Goal: Task Accomplishment & Management: Complete application form

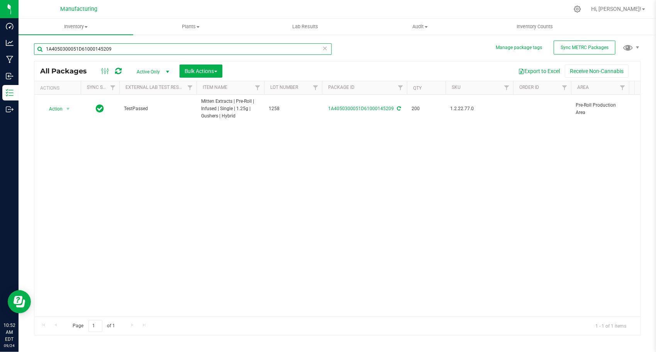
click at [164, 46] on input "1A4050300051D61000145209" at bounding box center [183, 49] width 298 height 12
paste input "05863"
type input "1A4050300051D61000105863"
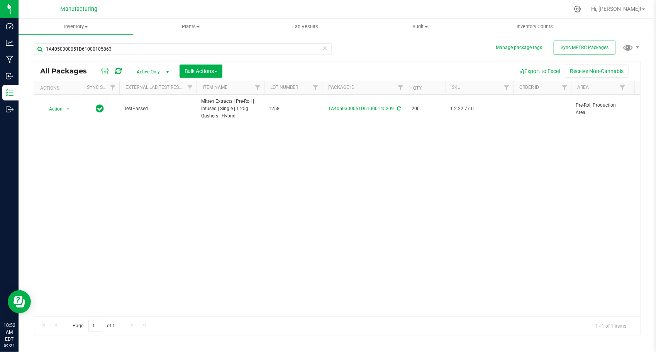
click at [169, 147] on div "Action Action Adjust qty Create package Edit attributes Global inventory Locate…" at bounding box center [337, 206] width 606 height 222
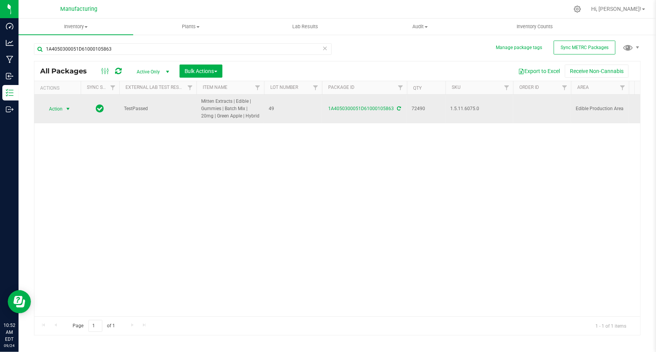
click at [68, 107] on span "select" at bounding box center [68, 109] width 6 height 6
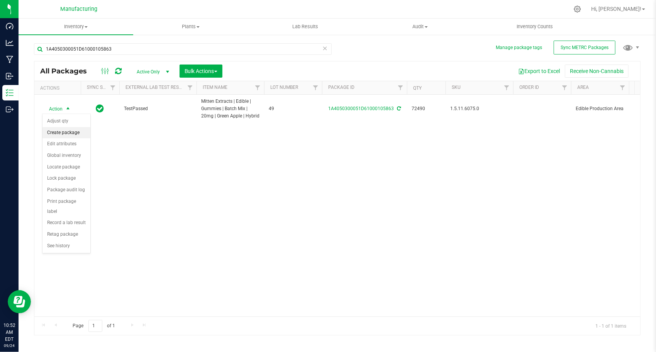
click at [76, 127] on li "Create package" at bounding box center [66, 133] width 48 height 12
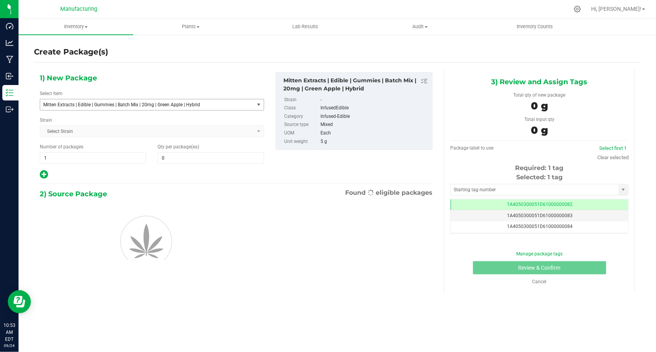
click at [124, 105] on span "Mitten Extracts | Edible | Gummies | Batch Mix | 20mg | Green Apple | Hybrid" at bounding box center [142, 104] width 199 height 5
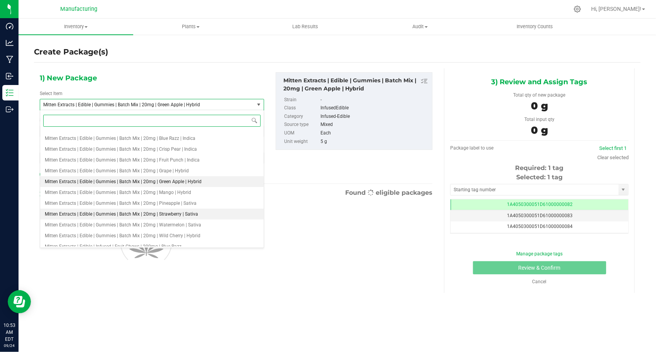
scroll to position [706, 0]
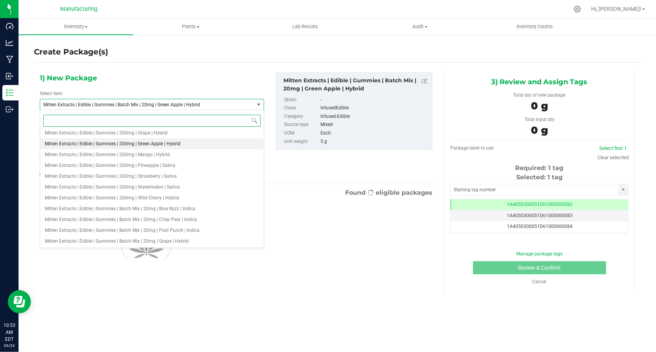
click at [145, 146] on span "Mitten Extracts | Edible | Gummies | 200mg | Green Apple | Hybrid" at bounding box center [113, 143] width 136 height 5
type input "0"
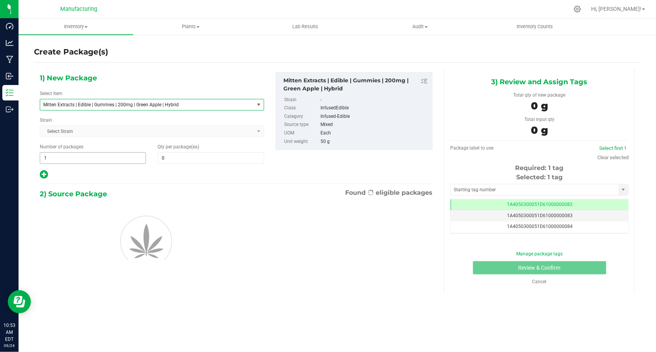
click at [88, 154] on span "1 1" at bounding box center [93, 158] width 106 height 12
type input "145"
click at [179, 154] on span at bounding box center [211, 158] width 106 height 12
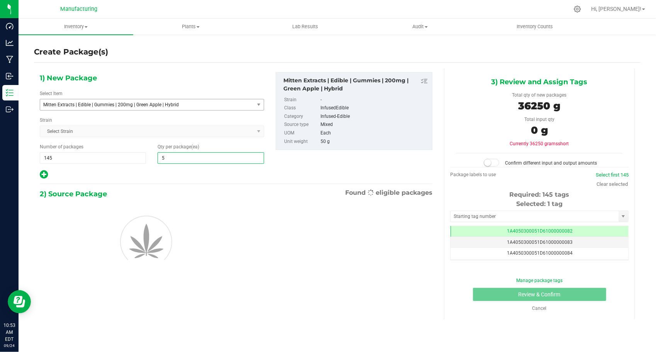
type input "50"
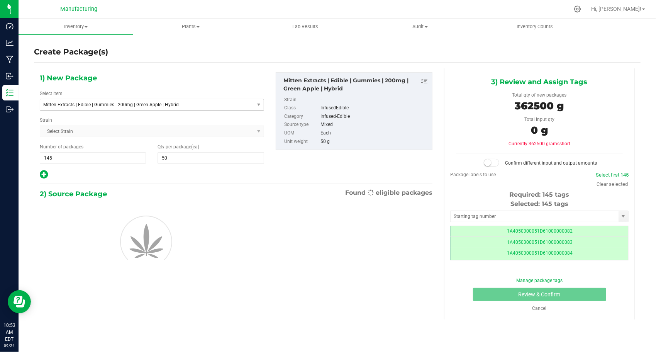
click at [142, 170] on div at bounding box center [152, 175] width 224 height 10
click at [487, 220] on input "text" at bounding box center [535, 216] width 168 height 11
type input "1A4050300051D61000191713"
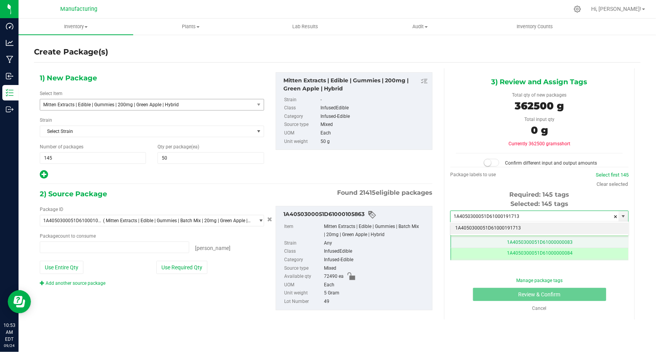
type input "0 ea"
click at [471, 226] on li "1A4050300051D61000191713" at bounding box center [540, 228] width 178 height 12
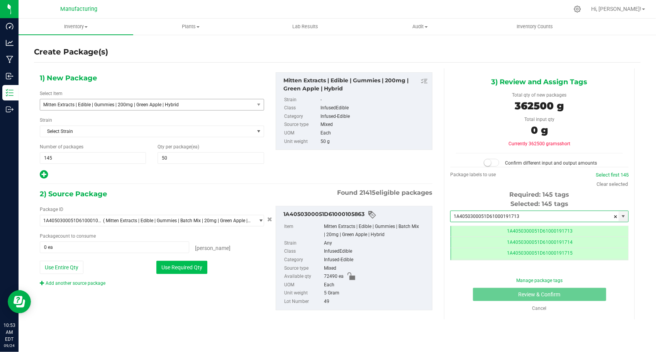
type input "1A4050300051D61000191713"
click at [172, 270] on button "Use Required Qty" at bounding box center [181, 267] width 51 height 13
type input "72490 ea"
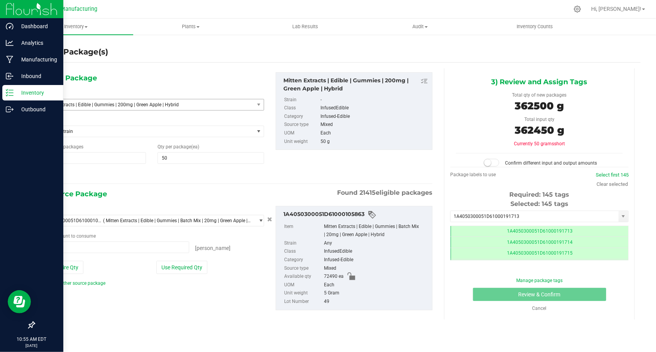
click at [33, 90] on p "Inventory" at bounding box center [37, 92] width 46 height 9
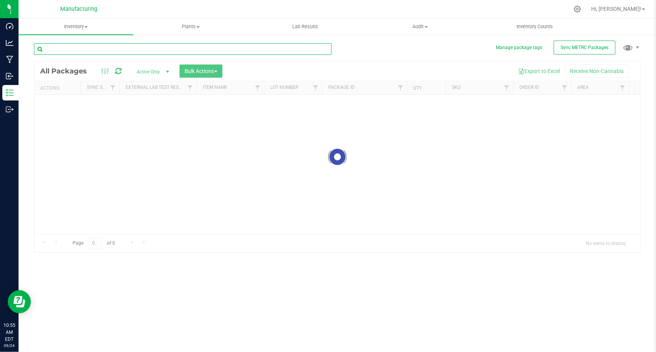
click at [168, 49] on input "text" at bounding box center [183, 49] width 298 height 12
paste input "1A4050300051D61000105863"
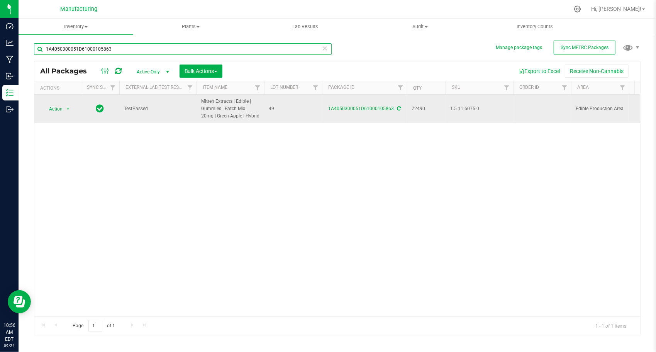
type input "1A4050300051D61000105863"
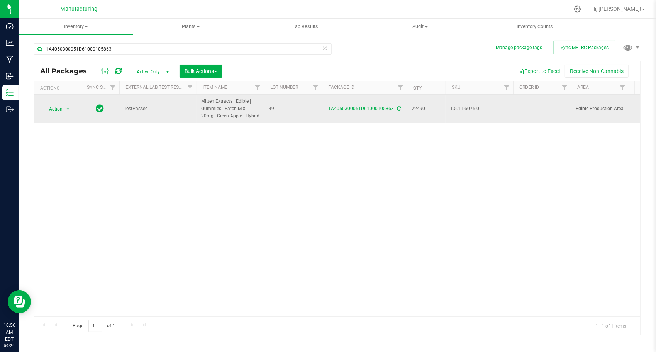
click at [398, 108] on icon at bounding box center [399, 108] width 4 height 5
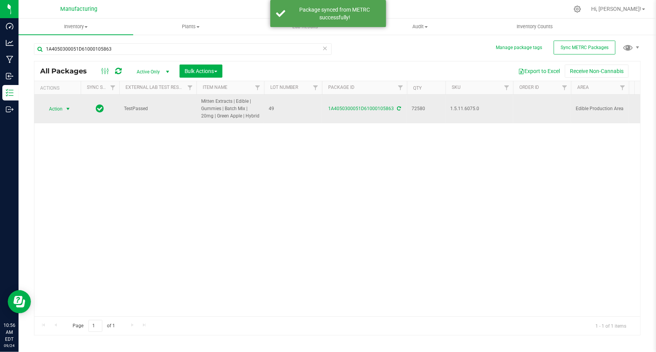
click at [63, 111] on span "select" at bounding box center [68, 108] width 10 height 11
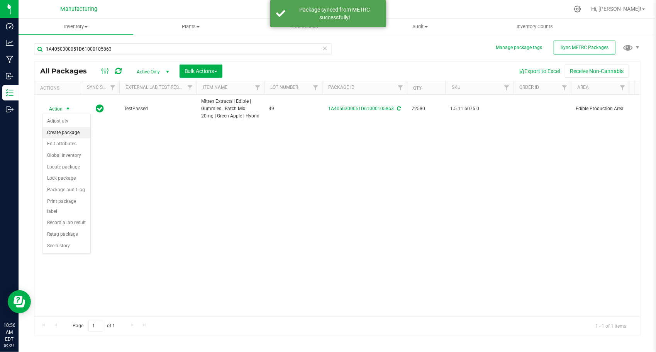
click at [66, 129] on li "Create package" at bounding box center [66, 133] width 48 height 12
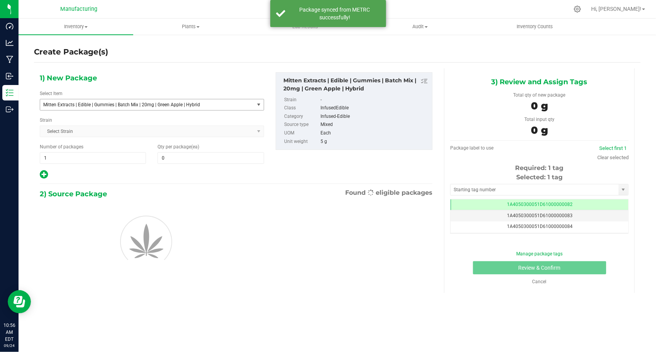
click at [134, 104] on span "Mitten Extracts | Edible | Gummies | Batch Mix | 20mg | Green Apple | Hybrid" at bounding box center [142, 104] width 199 height 5
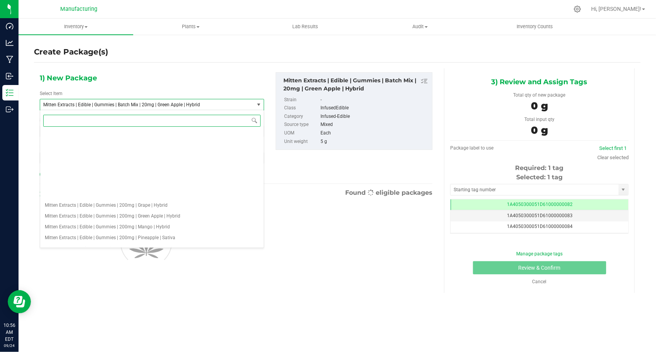
scroll to position [629, 0]
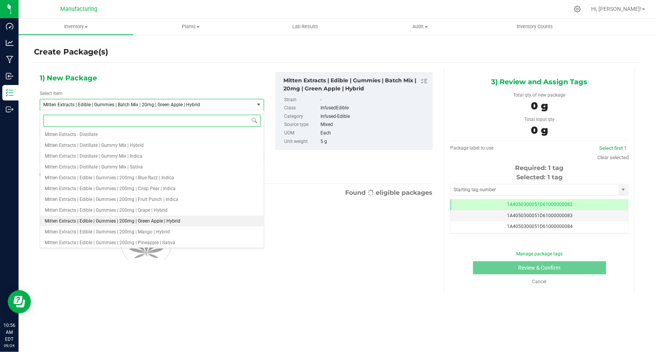
click at [151, 221] on span "Mitten Extracts | Edible | Gummies | 200mg | Green Apple | Hybrid" at bounding box center [113, 220] width 136 height 5
type input "0"
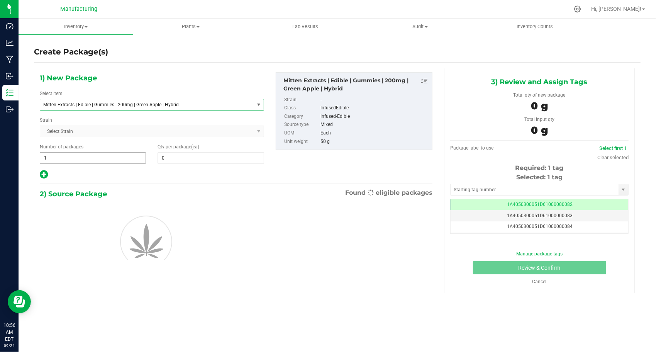
click at [93, 163] on div "1) New Package Select Item Mitten Extracts | Edible | Gummies | 200mg | Green A…" at bounding box center [152, 125] width 236 height 107
click at [94, 158] on span "1 1" at bounding box center [93, 158] width 106 height 12
type input "145"
click at [190, 155] on span at bounding box center [211, 158] width 106 height 12
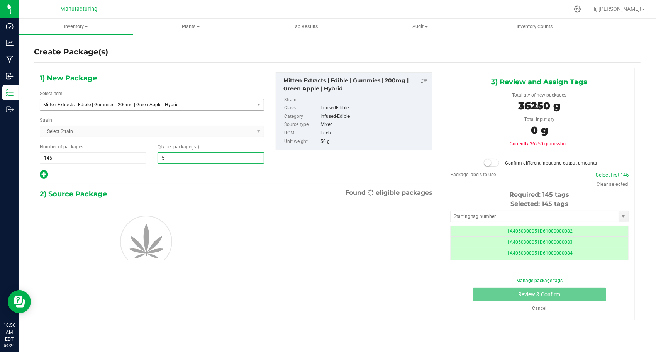
scroll to position [0, 0]
type input "50"
click at [155, 175] on div at bounding box center [152, 175] width 224 height 10
click at [470, 214] on input "text" at bounding box center [535, 216] width 168 height 11
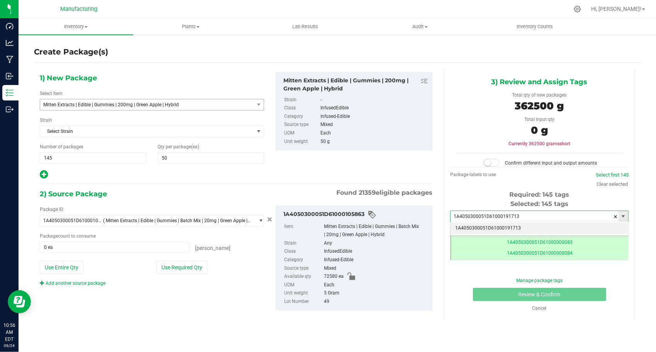
click at [468, 225] on li "1A4050300051D61000191713" at bounding box center [540, 228] width 178 height 12
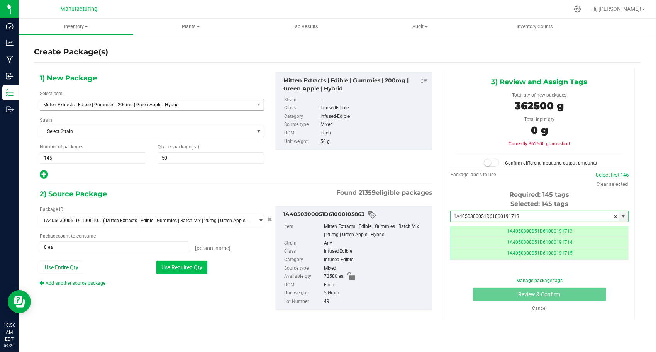
type input "1A4050300051D61000191713"
click at [170, 263] on button "Use Required Qty" at bounding box center [181, 267] width 51 height 13
type input "72500 ea"
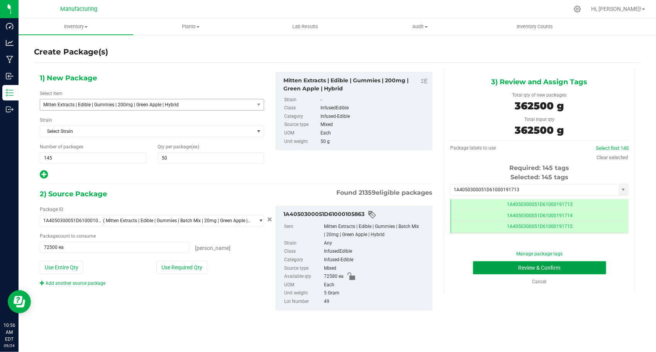
click at [475, 266] on button "Review & Confirm" at bounding box center [539, 267] width 133 height 13
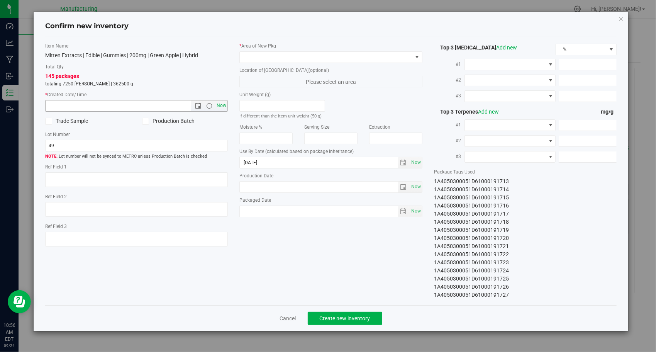
click at [223, 102] on span "Now" at bounding box center [221, 105] width 13 height 11
type input "[DATE] 10:56 AM"
click at [339, 56] on span at bounding box center [326, 57] width 173 height 11
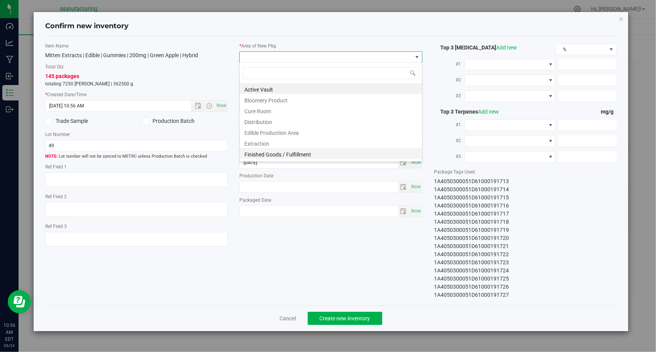
click at [307, 149] on li "Finished Goods / Fulfillment" at bounding box center [331, 153] width 182 height 11
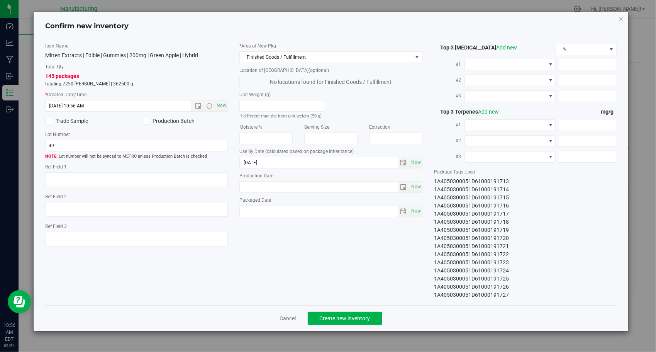
click at [310, 239] on div "Item Name Mitten Extracts | Edible | Gummies | 200mg | Green Apple | Hybrid Tot…" at bounding box center [331, 170] width 584 height 256
click at [311, 319] on button "Create new inventory" at bounding box center [345, 318] width 75 height 13
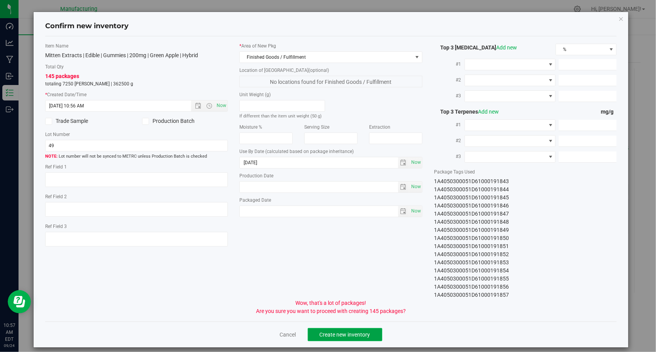
click at [338, 335] on span "Create new inventory" at bounding box center [345, 334] width 51 height 6
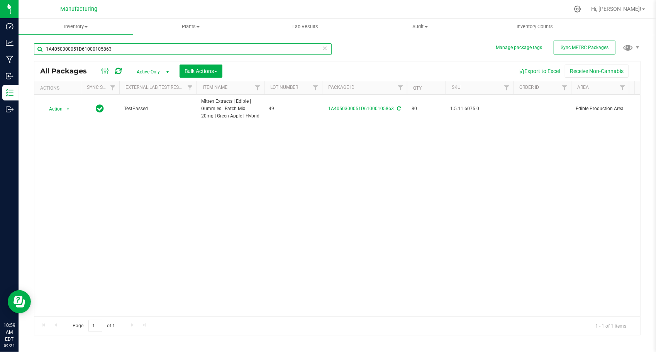
click at [195, 51] on input "1A4050300051D61000105863" at bounding box center [183, 49] width 298 height 12
paste input "5"
type input "1A4050300051D61000105865"
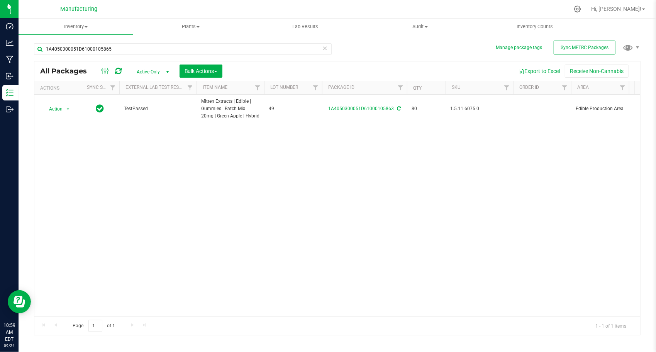
click at [241, 180] on div "Action Action Adjust qty Create package Edit attributes Global inventory Locate…" at bounding box center [337, 206] width 606 height 222
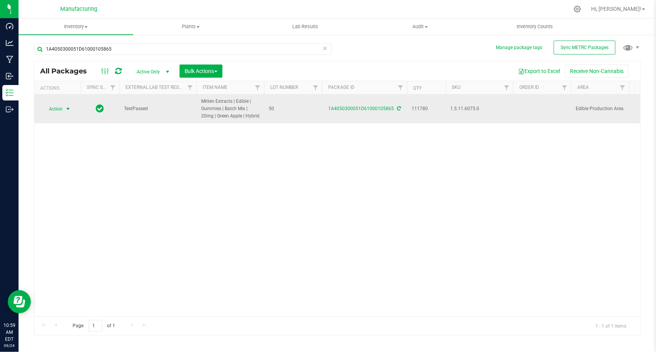
click at [66, 110] on span "select" at bounding box center [68, 109] width 6 height 6
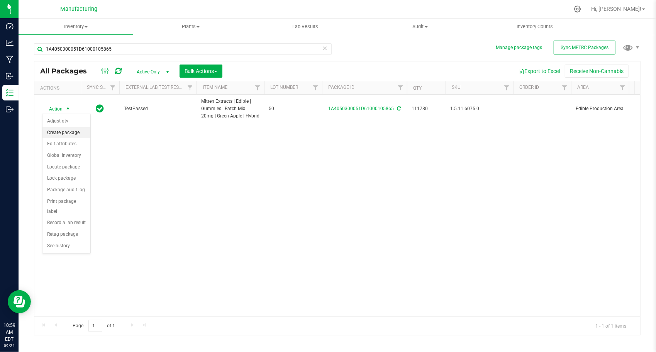
click at [71, 127] on li "Create package" at bounding box center [66, 133] width 48 height 12
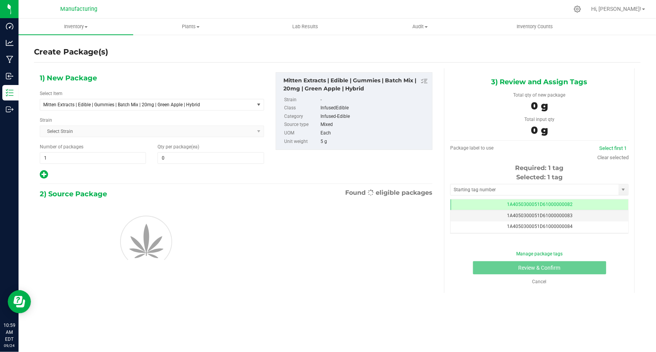
click at [110, 114] on div "1) New Package Select Item Mitten Extracts | Edible | Gummies | Batch Mix | 20m…" at bounding box center [152, 125] width 236 height 107
click at [111, 110] on div "1) New Package Select Item Mitten Extracts | Edible | Gummies | Batch Mix | 20m…" at bounding box center [152, 125] width 236 height 107
click at [112, 108] on span "Mitten Extracts | Edible | Gummies | Batch Mix | 20mg | Green Apple | Hybrid" at bounding box center [147, 104] width 214 height 11
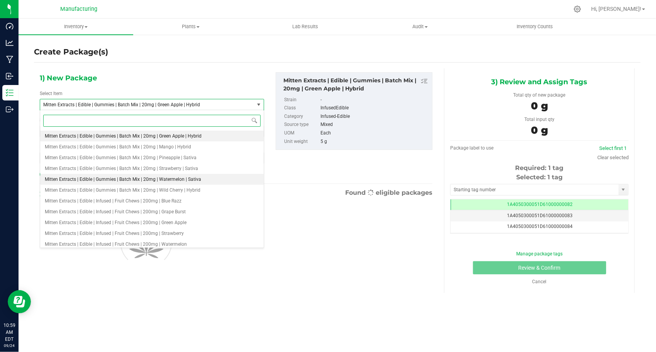
scroll to position [629, 0]
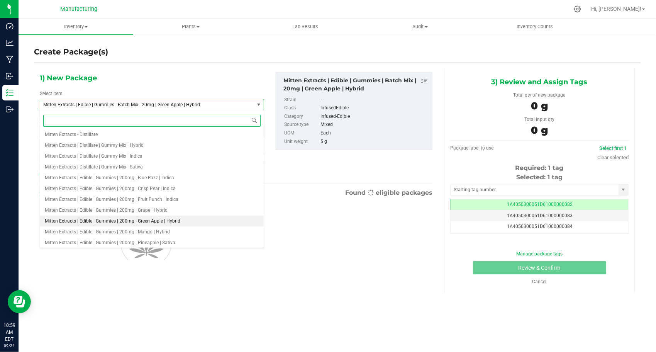
click at [132, 220] on span "Mitten Extracts | Edible | Gummies | 200mg | Green Apple | Hybrid" at bounding box center [113, 220] width 136 height 5
type input "0"
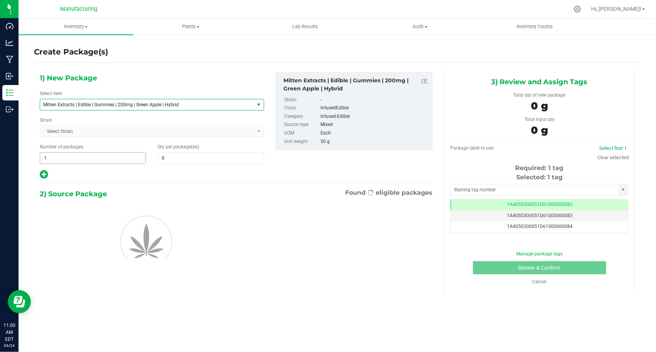
click at [87, 162] on span "1 1" at bounding box center [93, 158] width 106 height 12
click at [87, 161] on input "1" at bounding box center [92, 158] width 105 height 11
type input "223"
click at [182, 162] on span at bounding box center [211, 158] width 106 height 12
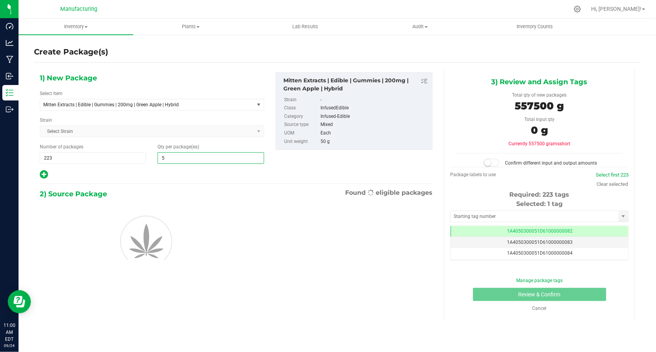
type input "50"
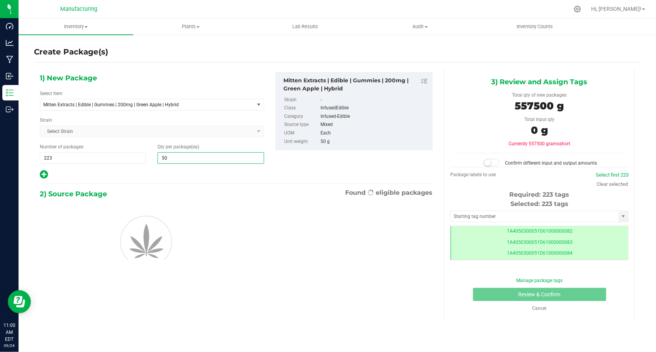
scroll to position [0, 0]
type input "50"
drag, startPoint x: 174, startPoint y: 173, endPoint x: 319, endPoint y: 185, distance: 145.3
click at [174, 173] on div at bounding box center [152, 175] width 224 height 10
click at [497, 212] on input "text" at bounding box center [535, 216] width 168 height 11
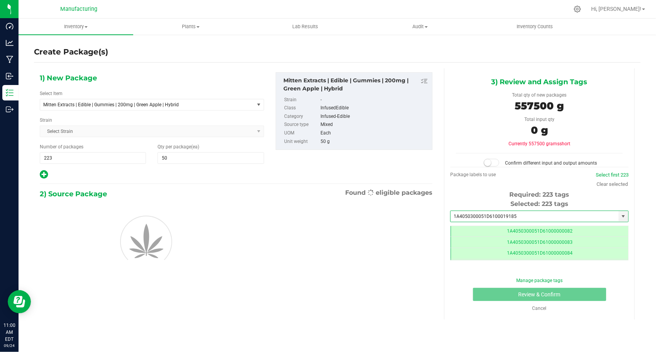
type input "1A4050300051D61000191858"
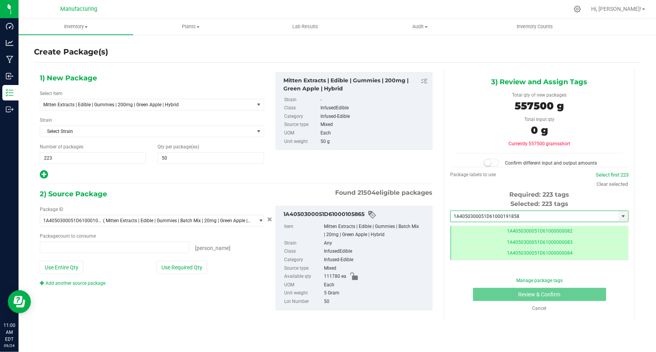
type input "0 ea"
click at [497, 225] on li "1A4050300051D61000191858" at bounding box center [540, 228] width 178 height 12
type input "1A4050300051D61000191858"
click at [191, 268] on button "Use Required Qty" at bounding box center [181, 267] width 51 height 13
type input "111500 ea"
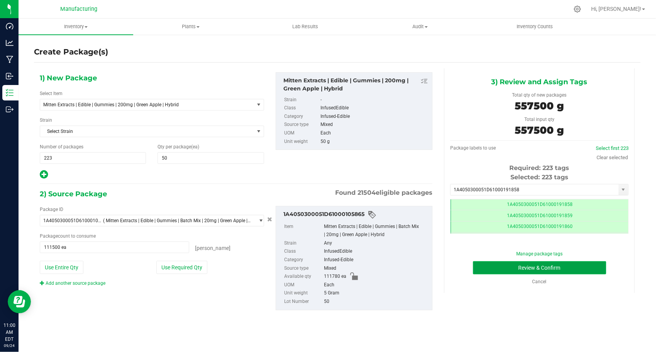
click at [479, 273] on button "Review & Confirm" at bounding box center [539, 267] width 133 height 13
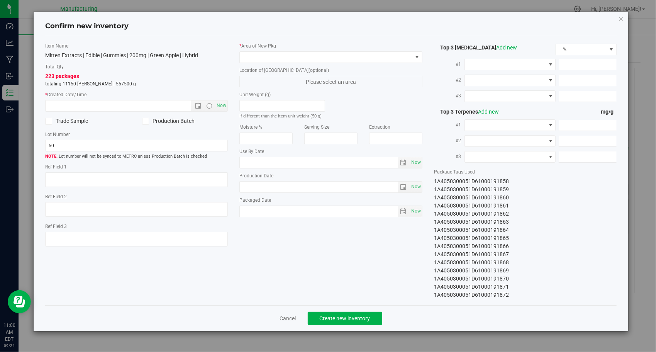
type input "[DATE]"
click at [223, 107] on span "Now" at bounding box center [221, 105] width 13 height 11
type input "[DATE] 11:00 AM"
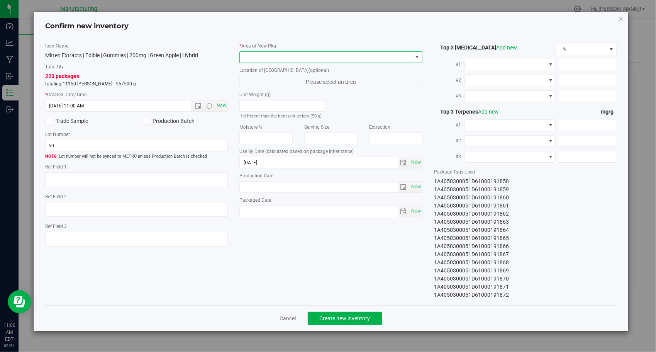
click at [318, 54] on span at bounding box center [326, 57] width 173 height 11
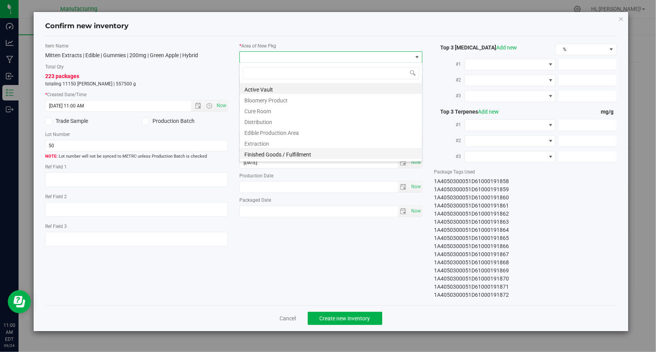
click at [302, 153] on li "Finished Goods / Fulfillment" at bounding box center [331, 153] width 182 height 11
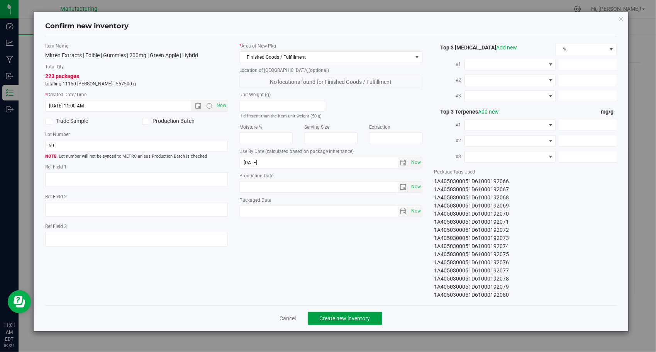
click at [342, 320] on span "Create new inventory" at bounding box center [345, 318] width 51 height 6
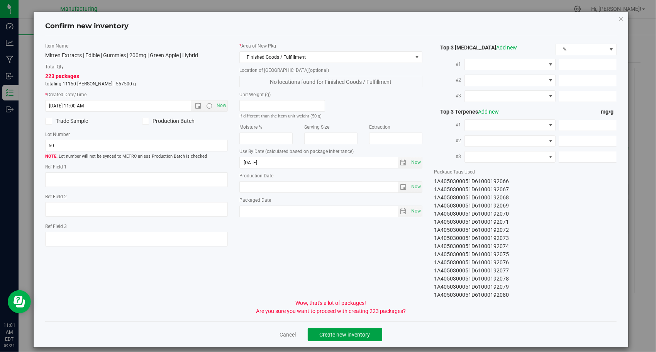
click at [343, 336] on span "Create new inventory" at bounding box center [345, 334] width 51 height 6
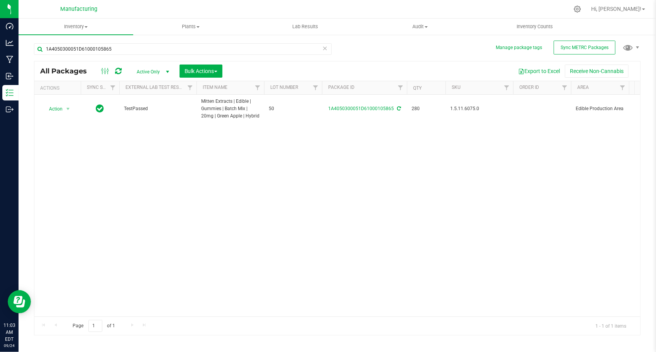
click at [325, 46] on icon at bounding box center [324, 47] width 5 height 9
